Goal: Task Accomplishment & Management: Use online tool/utility

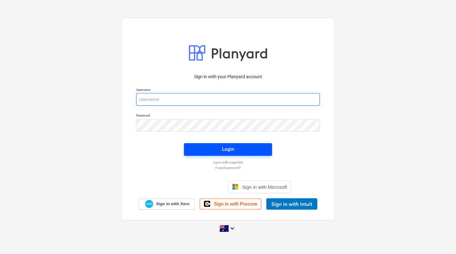
type input "[EMAIL_ADDRESS][DOMAIN_NAME]"
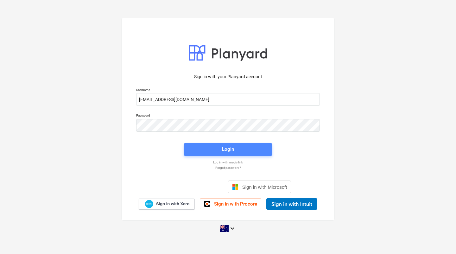
click at [250, 149] on span "Login" at bounding box center [228, 149] width 73 height 8
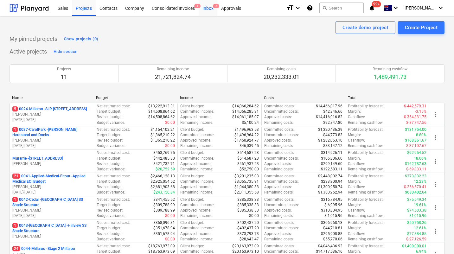
click at [211, 7] on div "Inbox 2" at bounding box center [208, 8] width 19 height 16
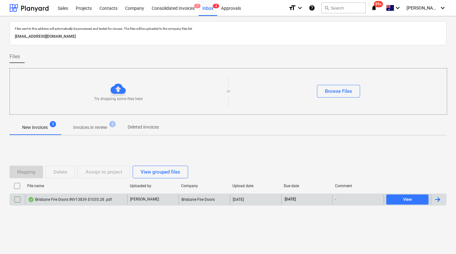
click at [74, 199] on div "Brisbane Fire Doors INV13839 $1035.28 .pdf" at bounding box center [70, 199] width 84 height 5
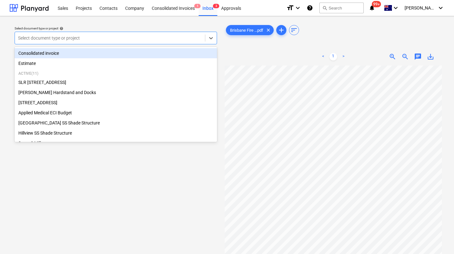
click at [142, 38] on div at bounding box center [110, 38] width 184 height 6
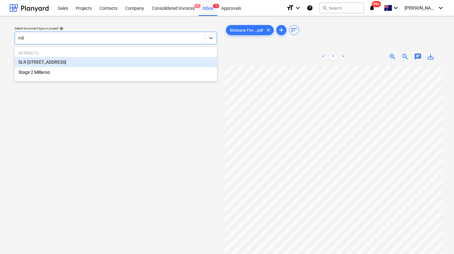
type input "mill"
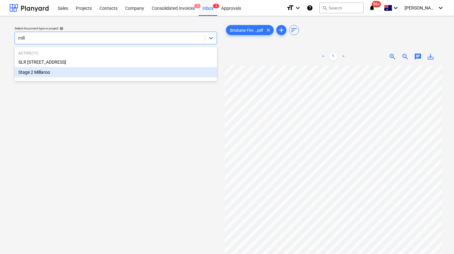
click at [83, 74] on div "Stage 2 Millaroo" at bounding box center [116, 72] width 202 height 10
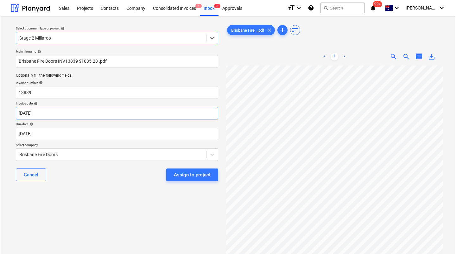
scroll to position [0, 51]
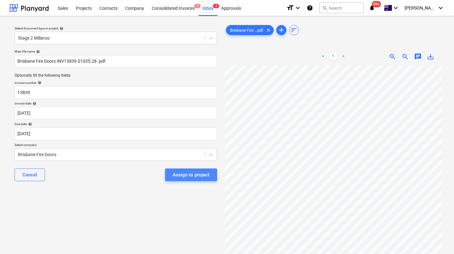
click at [182, 175] on div "Assign to project" at bounding box center [191, 175] width 37 height 8
